Goal: Transaction & Acquisition: Purchase product/service

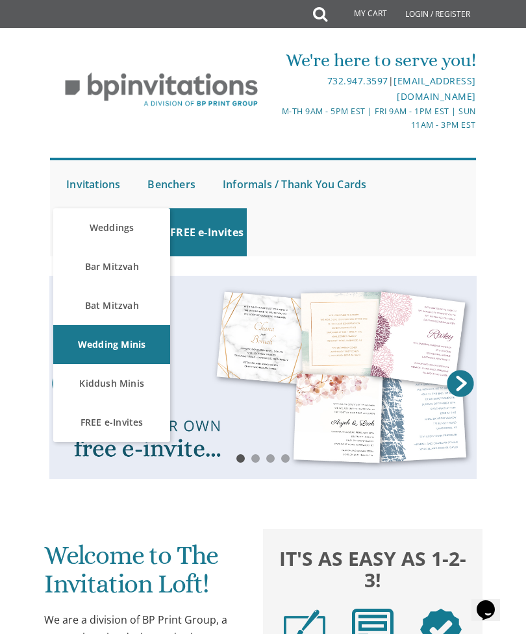
click at [137, 267] on link "Bar Mitzvah" at bounding box center [111, 266] width 117 height 39
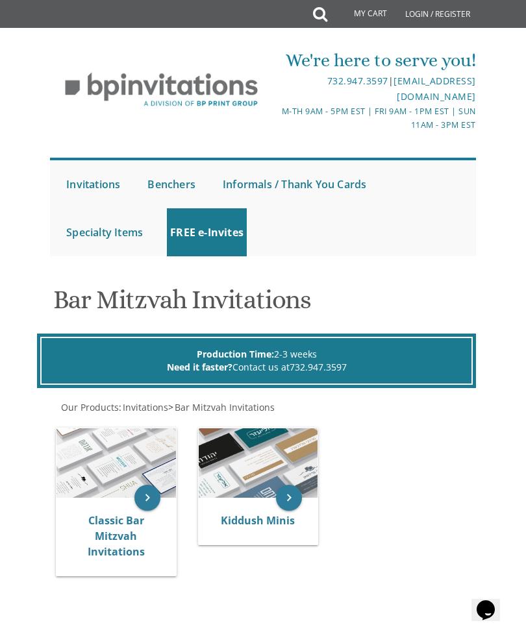
click at [125, 471] on img at bounding box center [115, 462] width 119 height 69
click at [131, 460] on img at bounding box center [115, 462] width 119 height 69
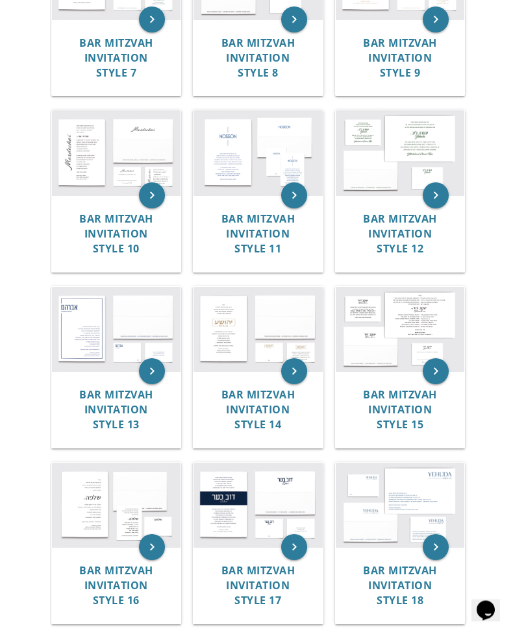
scroll to position [779, 0]
click at [282, 320] on img at bounding box center [257, 329] width 129 height 85
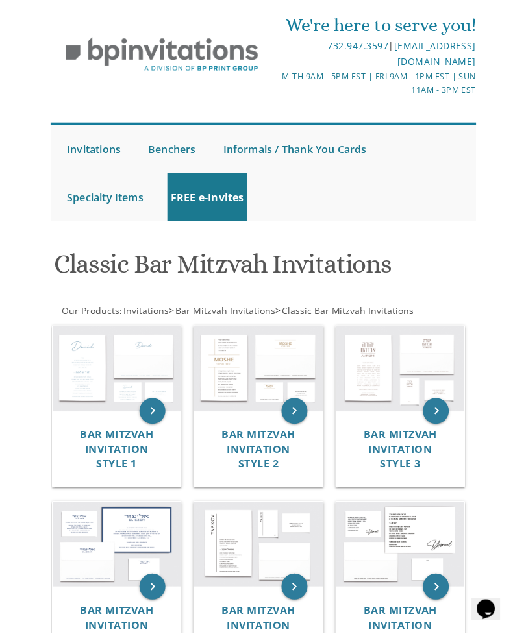
scroll to position [37, 0]
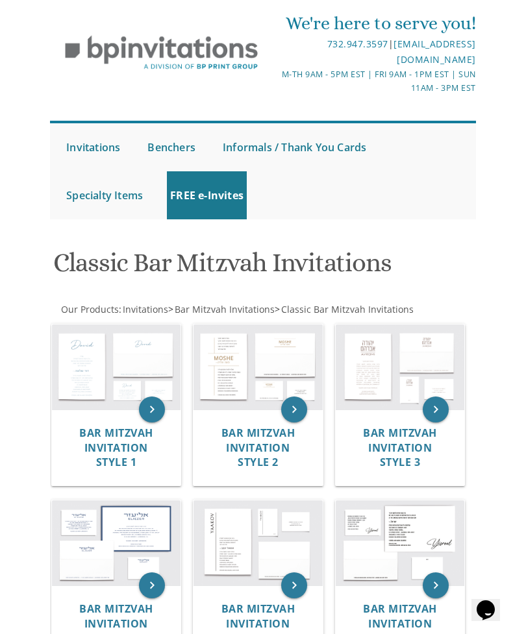
click at [124, 438] on span "Bar Mitzvah Invitation Style 1" at bounding box center [116, 448] width 74 height 44
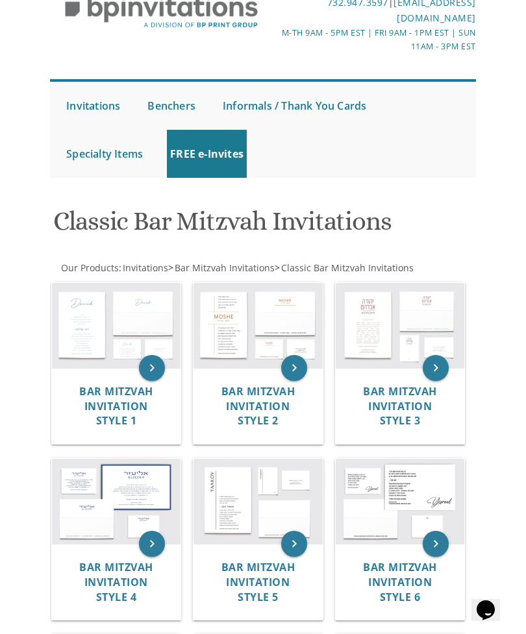
click at [229, 356] on img at bounding box center [257, 325] width 129 height 85
click at [264, 404] on span "Bar Mitzvah Invitation Style 2" at bounding box center [258, 406] width 74 height 44
click at [374, 325] on img at bounding box center [400, 325] width 129 height 85
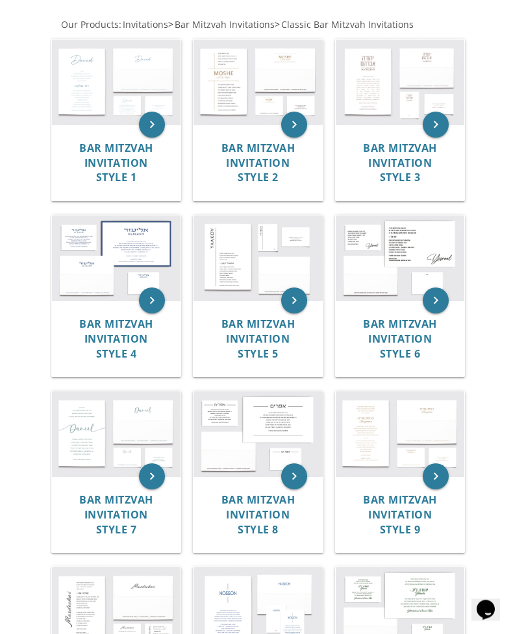
scroll to position [322, 0]
click at [283, 415] on img at bounding box center [257, 433] width 129 height 85
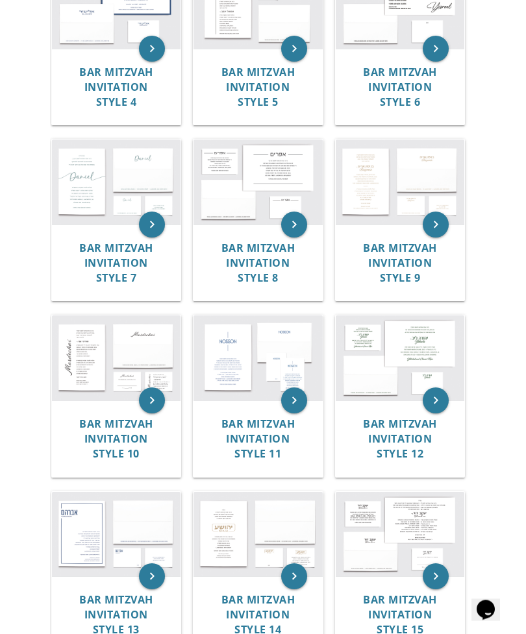
scroll to position [566, 0]
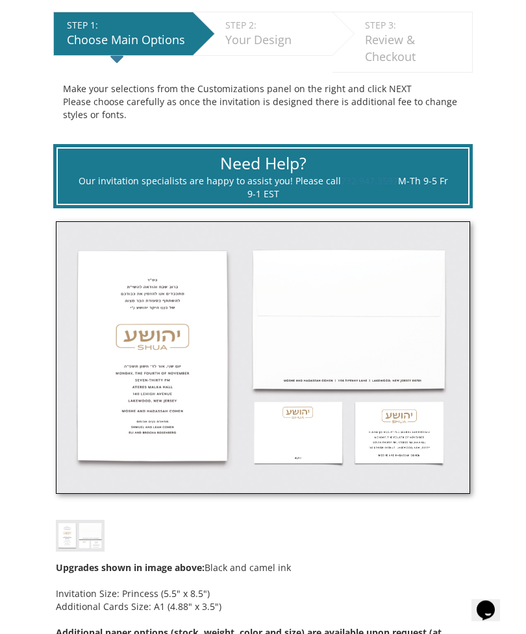
scroll to position [341, 0]
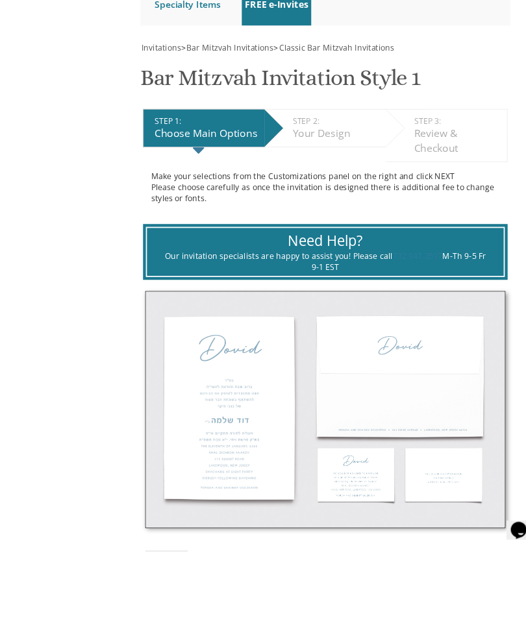
scroll to position [283, 0]
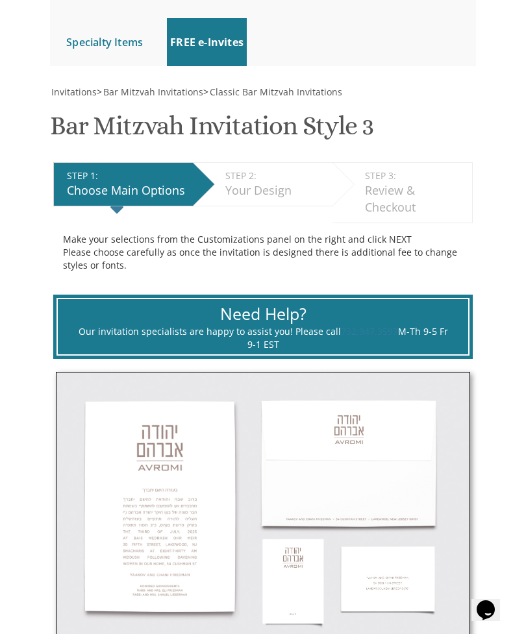
scroll to position [189, 0]
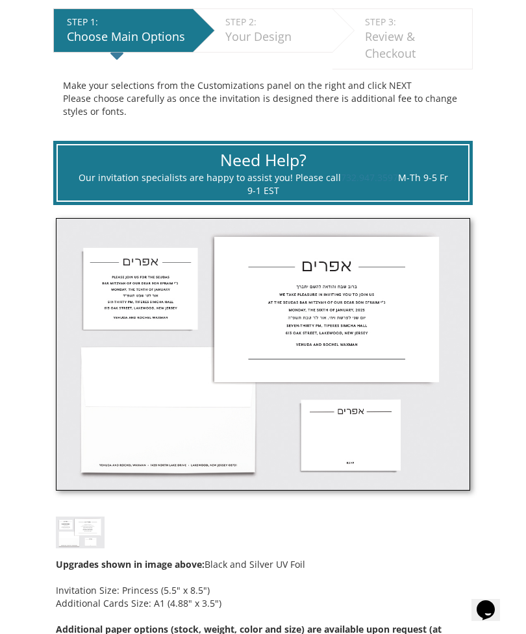
scroll to position [346, 0]
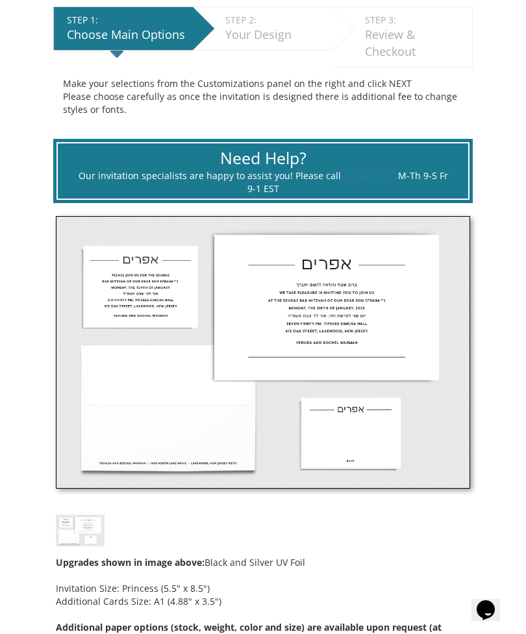
click at [90, 540] on img at bounding box center [80, 531] width 49 height 32
click at [90, 526] on img at bounding box center [80, 531] width 49 height 32
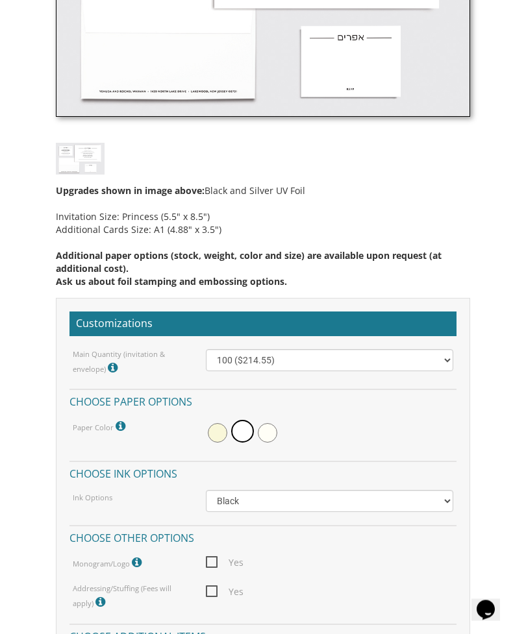
scroll to position [732, 0]
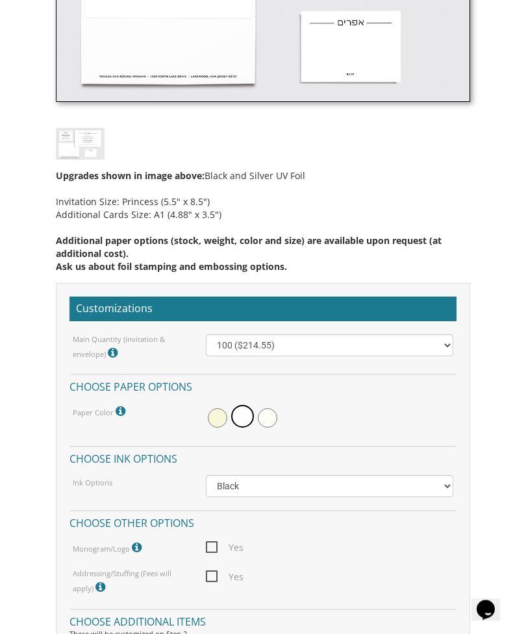
click at [230, 420] on div at bounding box center [329, 419] width 247 height 30
click at [273, 421] on span at bounding box center [267, 417] width 19 height 19
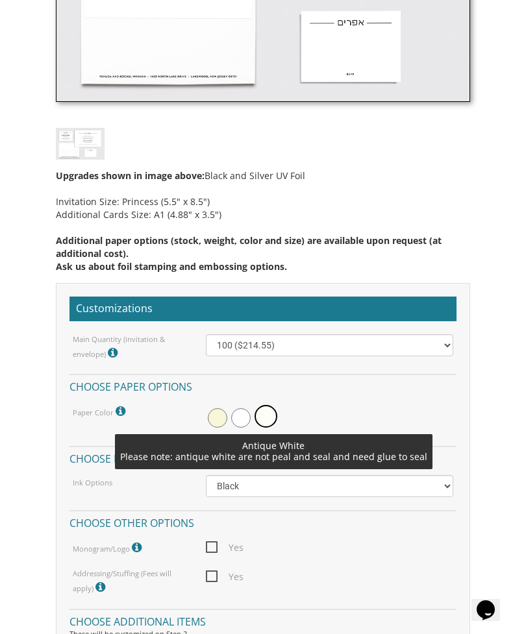
click at [228, 416] on div at bounding box center [329, 418] width 247 height 30
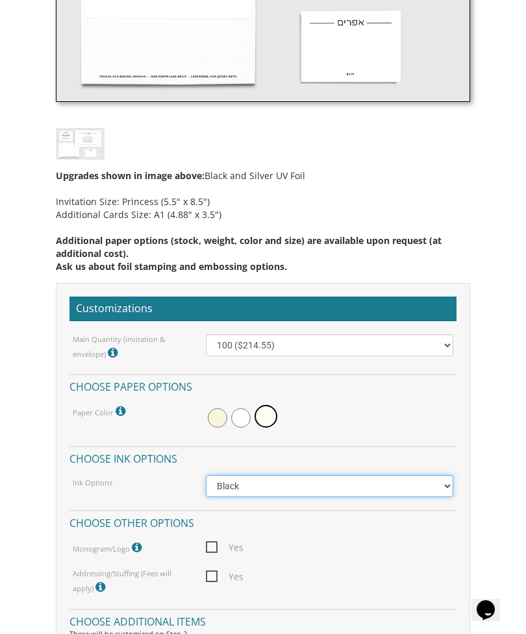
click at [322, 482] on select "Black Colored Ink ($65.00) Black + One Color ($100.00) Two Colors ($137.95)" at bounding box center [329, 486] width 247 height 22
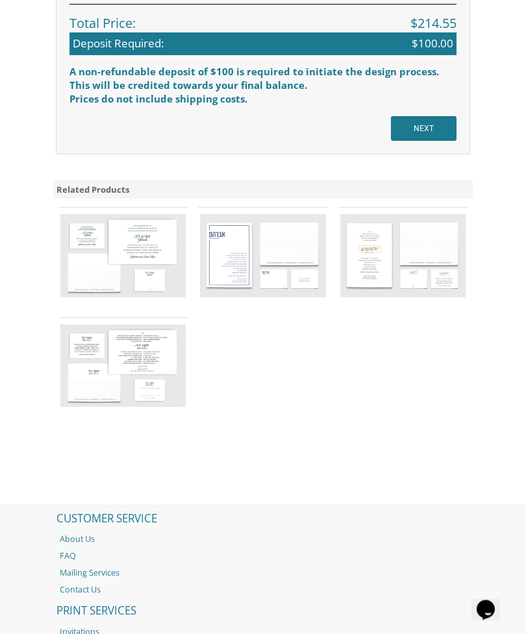
scroll to position [1688, 0]
